Goal: Information Seeking & Learning: Check status

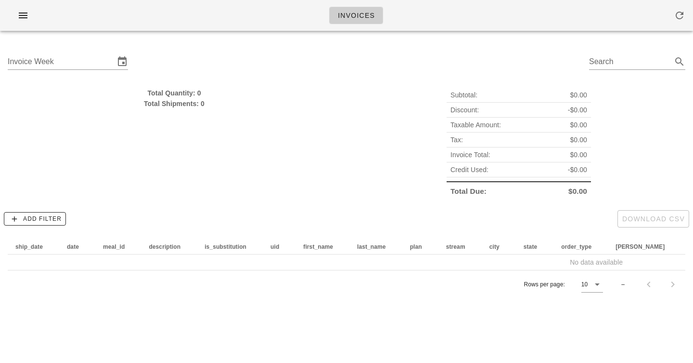
click at [356, 56] on div "Invoice Week Search" at bounding box center [346, 63] width 693 height 49
click at [42, 64] on input "Invoice Week" at bounding box center [61, 61] width 107 height 15
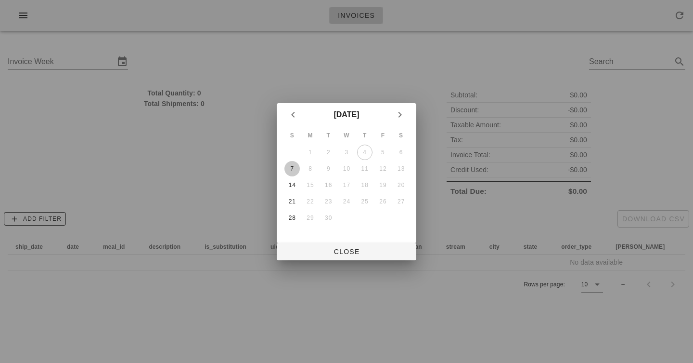
click at [287, 172] on div "7" at bounding box center [292, 168] width 15 height 7
click at [357, 247] on span "Close" at bounding box center [347, 251] width 124 height 8
type input "[DATE]"
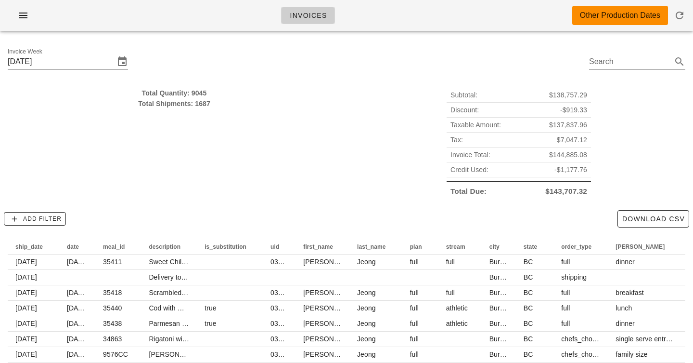
click at [221, 143] on div "Total Quantity: 9045 Total Shipments: 1687" at bounding box center [174, 143] width 345 height 122
click at [195, 92] on div "Total Quantity: 9045" at bounding box center [174, 93] width 333 height 11
click at [243, 126] on div "Total Quantity: 9045 Total Shipments: 1687" at bounding box center [174, 143] width 345 height 122
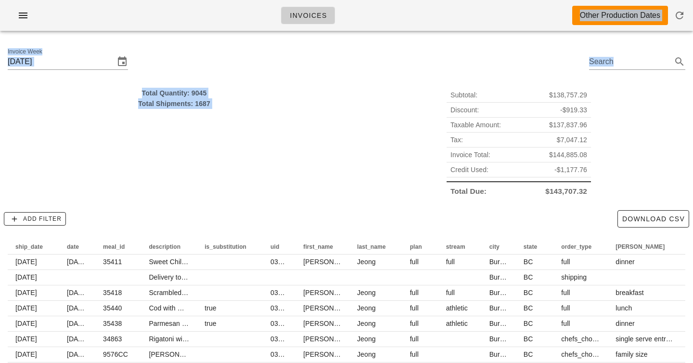
drag, startPoint x: 243, startPoint y: 126, endPoint x: 243, endPoint y: -16, distance: 141.6
click at [243, 0] on html "Invoices Other Production Dates Invoice Week [DATE] Search Total Quantity: 9045…" at bounding box center [346, 222] width 693 height 444
click at [240, 54] on div "Invoice Week [DATE] Search" at bounding box center [346, 63] width 693 height 49
drag, startPoint x: 240, startPoint y: 54, endPoint x: 240, endPoint y: 200, distance: 146.4
click at [240, 200] on div "Invoice Week [DATE] Search Total Quantity: 9045 Total Shipments: 1687 Subtotal:…" at bounding box center [346, 242] width 693 height 406
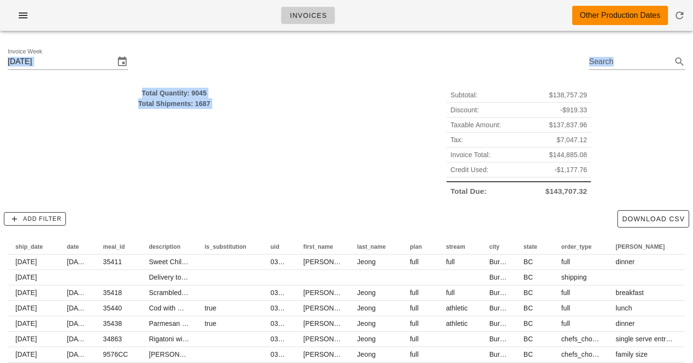
click at [240, 200] on div "Total Quantity: 9045 Total Shipments: 1687" at bounding box center [174, 143] width 345 height 122
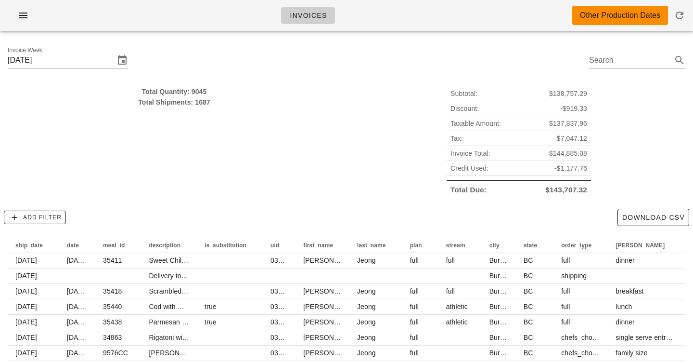
click at [558, 189] on span "$143,707.32" at bounding box center [567, 189] width 42 height 11
click at [560, 97] on span "$138,757.29" at bounding box center [568, 93] width 38 height 11
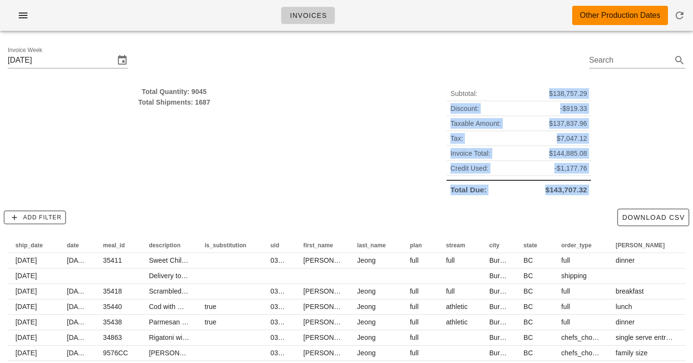
drag, startPoint x: 560, startPoint y: 97, endPoint x: 559, endPoint y: 379, distance: 281.7
click at [559, 362] on html "Invoices Other Production Dates Invoice Week [DATE] Search Total Quantity: 9045…" at bounding box center [346, 221] width 693 height 444
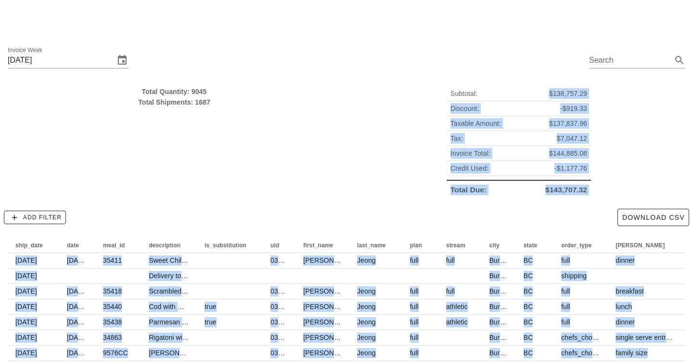
scroll to position [7, 0]
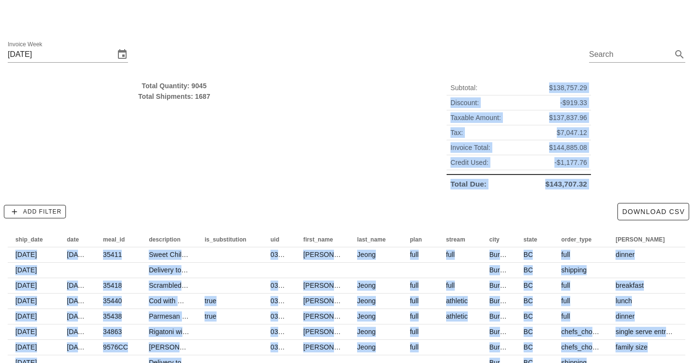
click at [503, 182] on div "Total Due: $143,707.32" at bounding box center [519, 182] width 144 height 17
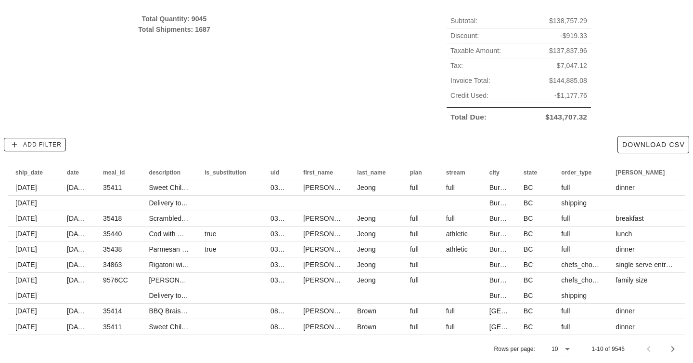
scroll to position [82, 0]
